Goal: Information Seeking & Learning: Find specific fact

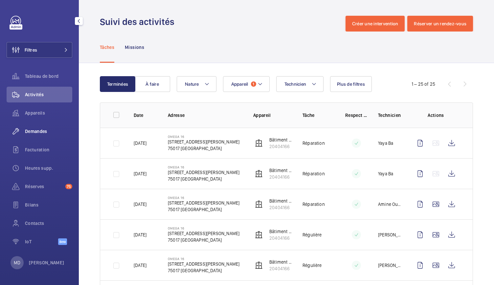
click at [41, 130] on span "Demandes" at bounding box center [48, 131] width 47 height 7
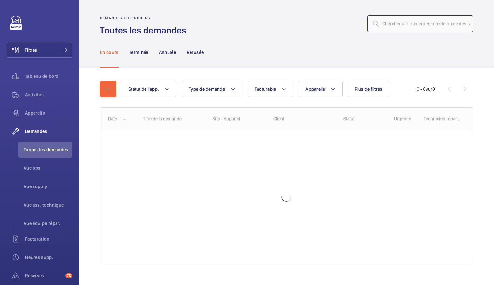
click at [408, 21] on input "text" at bounding box center [420, 23] width 106 height 16
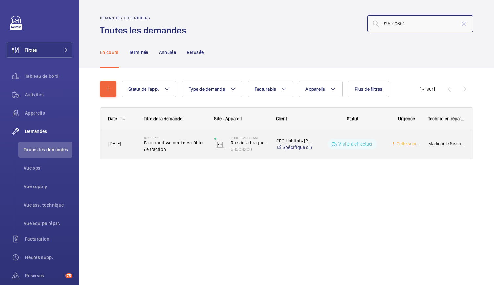
type input "R25-00651"
click at [167, 144] on span "Raccourcissement des câbles de traction" at bounding box center [175, 146] width 62 height 13
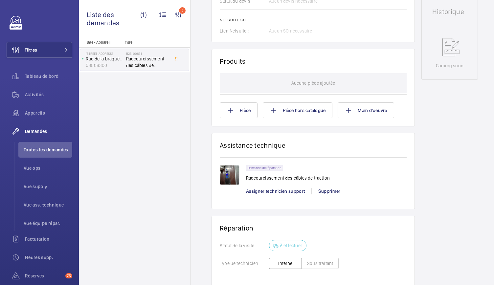
scroll to position [325, 0]
click at [229, 179] on img at bounding box center [230, 175] width 20 height 20
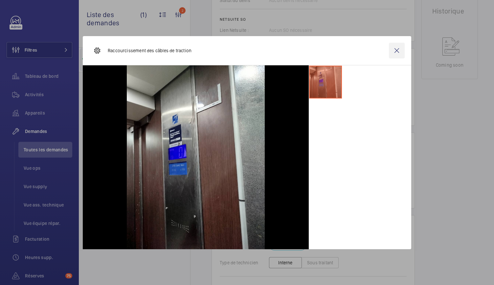
click at [400, 50] on wm-front-icon-button at bounding box center [397, 51] width 16 height 16
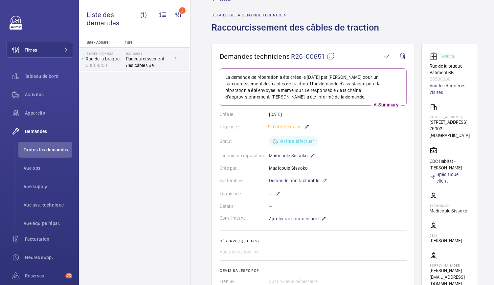
scroll to position [23, 0]
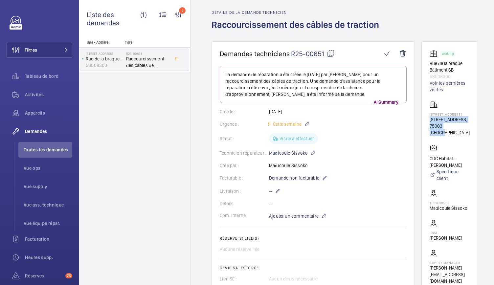
drag, startPoint x: 426, startPoint y: 120, endPoint x: 455, endPoint y: 125, distance: 29.3
click at [455, 125] on wm-front-card "Working Rue de la braque Bâtiment 6B 58508300 Voir les dernières visites [STREE…" at bounding box center [450, 166] width 57 height 251
drag, startPoint x: 210, startPoint y: 27, endPoint x: 393, endPoint y: 30, distance: 183.4
click at [393, 30] on wm-front-admin-header "Retour Détails de la demande technicien Raccourcissement des câbles de traction" at bounding box center [345, 9] width 309 height 64
copy h1 "Raccourcissement des câbles de traction"
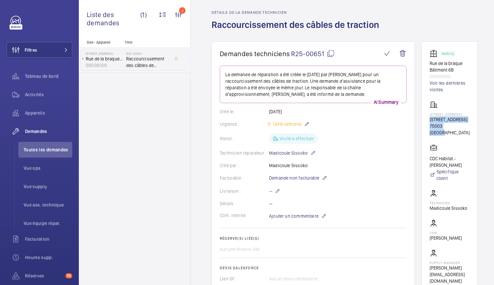
drag, startPoint x: 428, startPoint y: 119, endPoint x: 459, endPoint y: 128, distance: 32.9
click at [459, 128] on wm-front-card "Working Rue de la braque Bâtiment 6B 58508300 Voir les dernières visites [STREE…" at bounding box center [450, 166] width 57 height 251
copy div "[STREET_ADDRESS]"
click at [334, 54] on mat-icon at bounding box center [331, 54] width 8 height 8
copy div "[STREET_ADDRESS]"
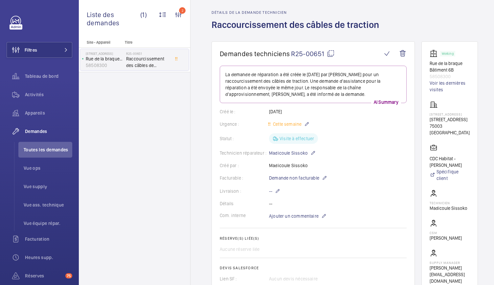
drag, startPoint x: 426, startPoint y: 66, endPoint x: 450, endPoint y: 69, distance: 24.2
click at [450, 69] on wm-front-card "Working Rue de la braque Bâtiment 6B 58508300 Voir les dernières visites [STREE…" at bounding box center [450, 166] width 57 height 251
drag, startPoint x: 429, startPoint y: 62, endPoint x: 456, endPoint y: 77, distance: 30.6
click at [456, 77] on wm-front-card "Working Rue de la braque Bâtiment 6B 58508300 Voir les dernières visites [STREE…" at bounding box center [450, 166] width 57 height 251
copy div "Rue de la braque Bâtiment 6B 58508300"
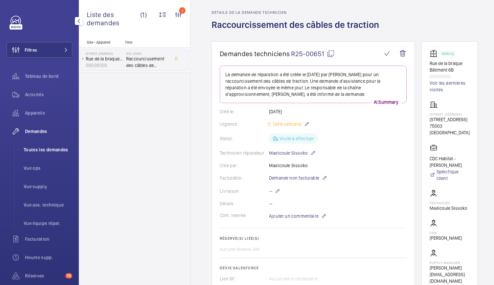
click at [49, 148] on span "Toutes les demandes" at bounding box center [48, 150] width 49 height 7
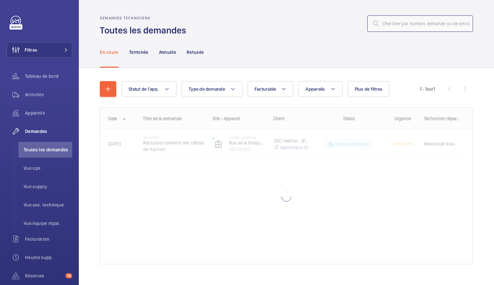
click at [396, 25] on input "text" at bounding box center [420, 23] width 106 height 16
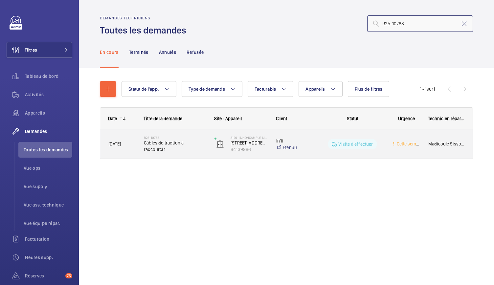
type input "R25-10788"
click at [191, 150] on div "R25-10788 Câbles de traction a raccourcir" at bounding box center [175, 144] width 62 height 19
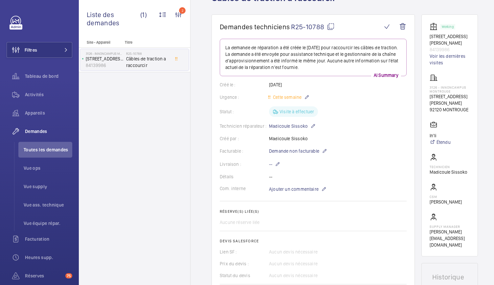
scroll to position [50, 0]
drag, startPoint x: 429, startPoint y: 98, endPoint x: 468, endPoint y: 117, distance: 43.8
click at [468, 117] on wm-front-card "Working [STREET_ADDRESS][PERSON_NAME] Voir les dernières visites 3126 - INNONCA…" at bounding box center [450, 135] width 57 height 242
copy div "[STREET_ADDRESS][PERSON_NAME]"
click at [334, 27] on mat-icon at bounding box center [331, 26] width 8 height 8
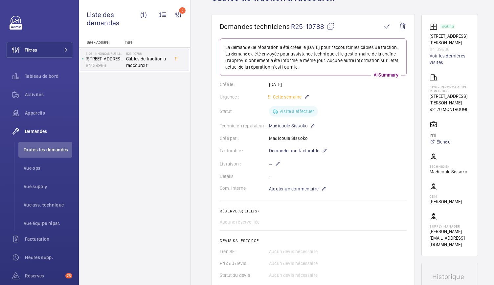
copy div "[STREET_ADDRESS][PERSON_NAME]"
drag, startPoint x: 427, startPoint y: 36, endPoint x: 462, endPoint y: 48, distance: 36.6
click at [462, 48] on wm-front-card "Working [STREET_ADDRESS][PERSON_NAME] Voir les dernières visites 3126 - INNONCA…" at bounding box center [450, 135] width 57 height 242
copy div "[STREET_ADDRESS][PERSON_NAME]"
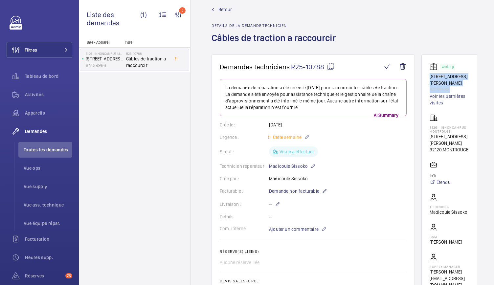
scroll to position [0, 0]
